Goal: Find contact information: Find contact information

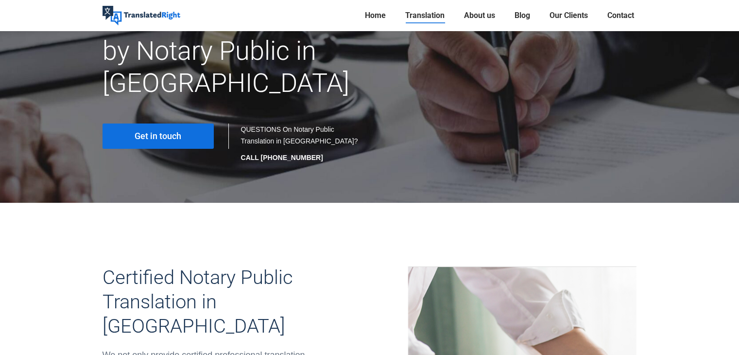
scroll to position [49, 0]
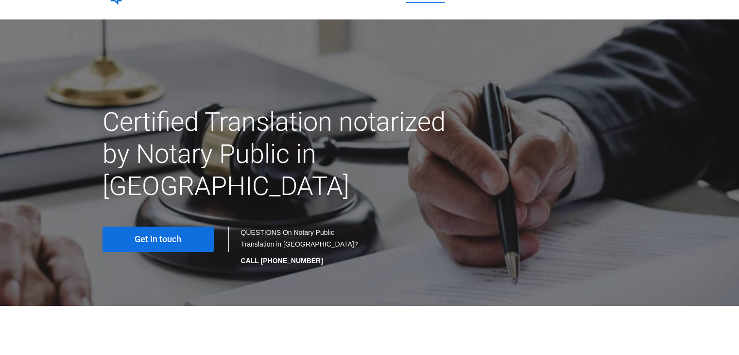
click at [190, 226] on link "Get in touch" at bounding box center [157, 238] width 111 height 25
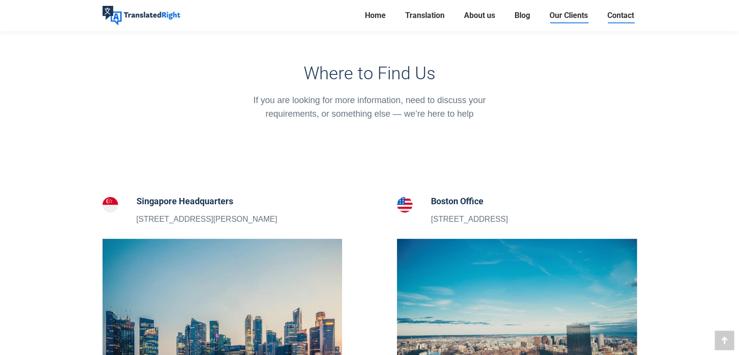
scroll to position [97, 0]
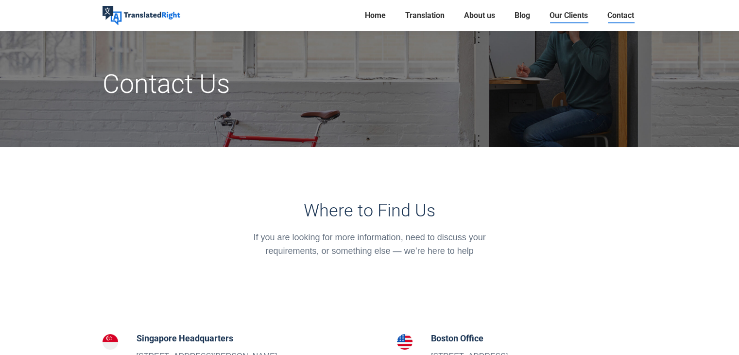
click at [575, 12] on span "Our Clients" at bounding box center [568, 16] width 38 height 10
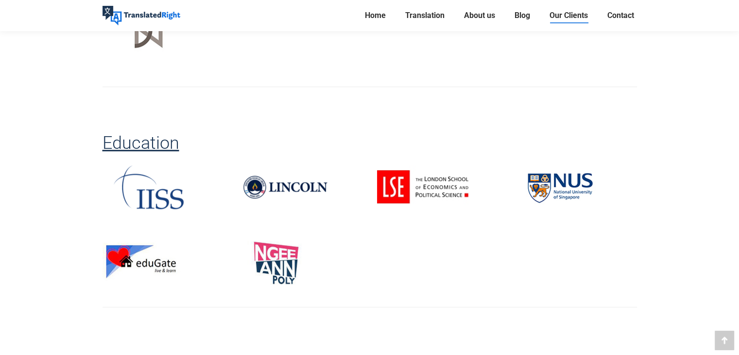
scroll to position [534, 0]
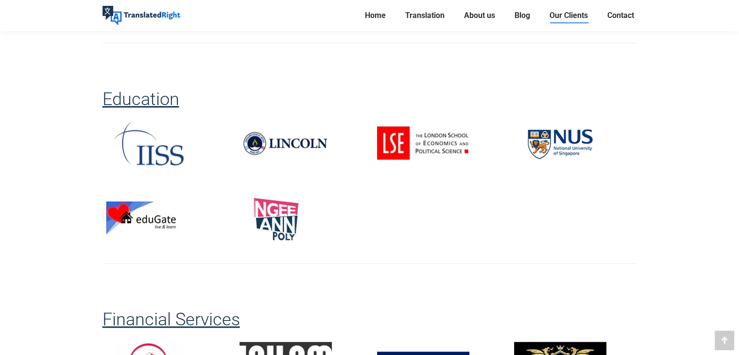
click at [547, 135] on img at bounding box center [560, 143] width 92 height 44
click at [558, 127] on img at bounding box center [560, 143] width 92 height 44
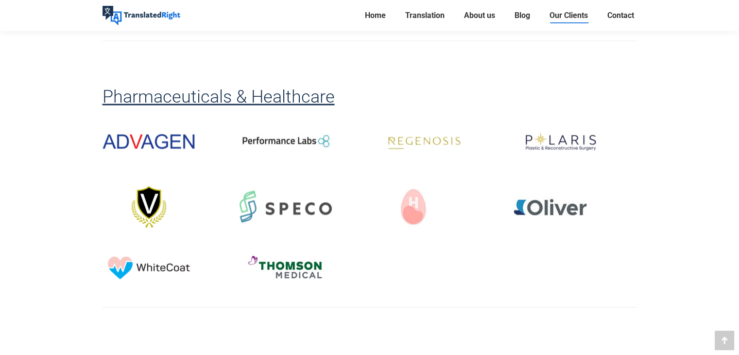
scroll to position [0, 0]
